Goal: Information Seeking & Learning: Check status

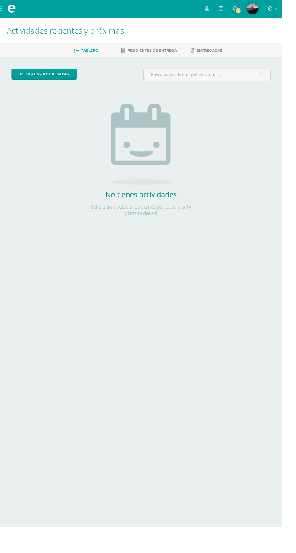
click at [271, 10] on img at bounding box center [265, 9] width 12 height 12
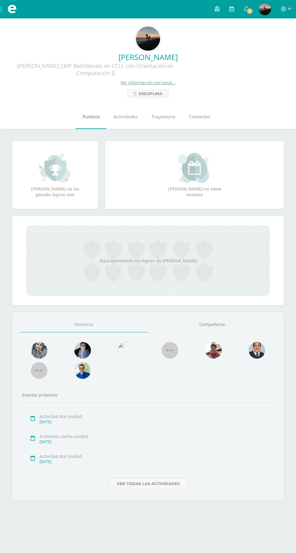
click at [79, 115] on link "Punteos" at bounding box center [90, 117] width 31 height 24
